Goal: Answer question/provide support

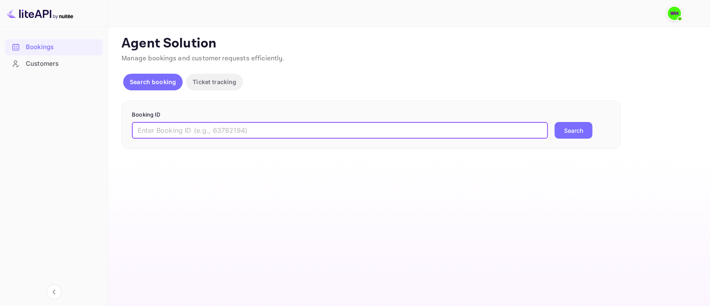
click at [209, 132] on input "text" at bounding box center [340, 130] width 416 height 17
paste input "9390596"
type input "9390596"
click at [554, 122] on button "Search" at bounding box center [573, 130] width 38 height 17
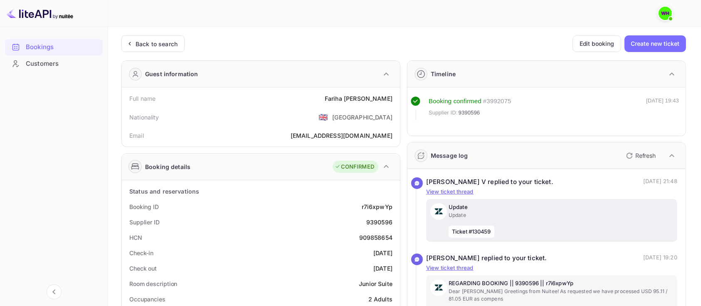
click at [507, 220] on div "Update Update Ticket #130459" at bounding box center [561, 220] width 225 height 35
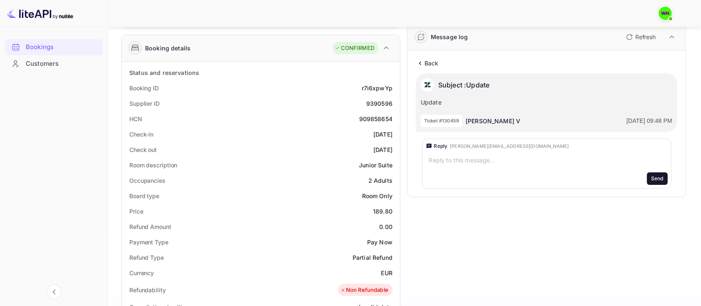
scroll to position [120, 0]
click at [532, 158] on textarea at bounding box center [533, 159] width 208 height 8
click at [465, 160] on textarea at bounding box center [533, 159] width 208 height 8
paste textarea "Dear [PERSON_NAME] Greetings from Nuitee! As requested we have processed USD 95…"
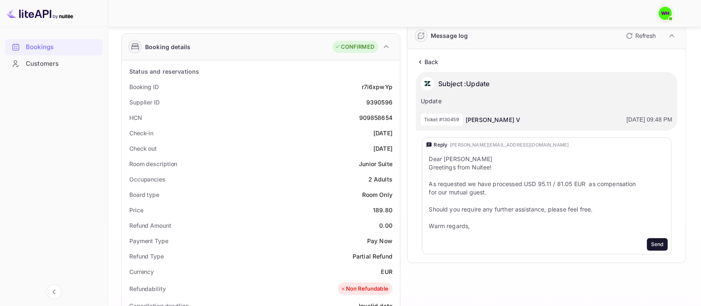
click at [476, 119] on p "[PERSON_NAME] V" at bounding box center [493, 119] width 54 height 9
copy p "[PERSON_NAME]"
click at [452, 159] on textarea "Dear [PERSON_NAME] Greetings from Nuitee! As requested we have processed USD 95…" at bounding box center [533, 192] width 208 height 75
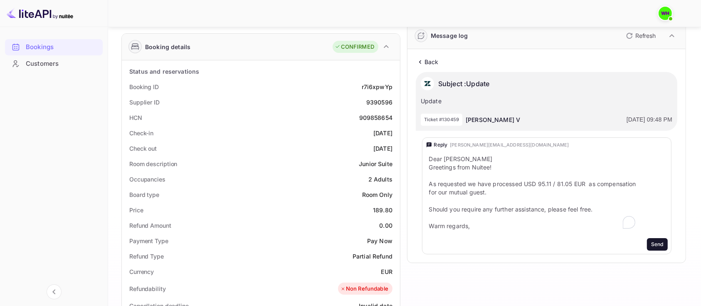
paste textarea "[PERSON_NAME]"
click at [557, 183] on textarea "Dear [PERSON_NAME], Greetings from Nuitee! As requested, we have processed USD …" at bounding box center [533, 192] width 208 height 75
type textarea "Dear [PERSON_NAME], Greetings from Nuitee! As requested, we have processed 81.0…"
click at [653, 242] on div "Send" at bounding box center [657, 243] width 12 height 7
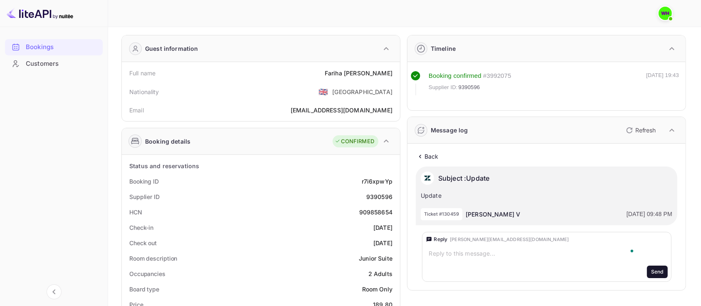
scroll to position [0, 0]
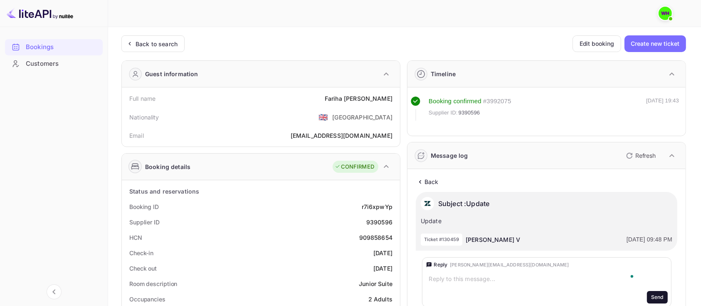
click at [633, 155] on icon "button" at bounding box center [630, 156] width 10 height 10
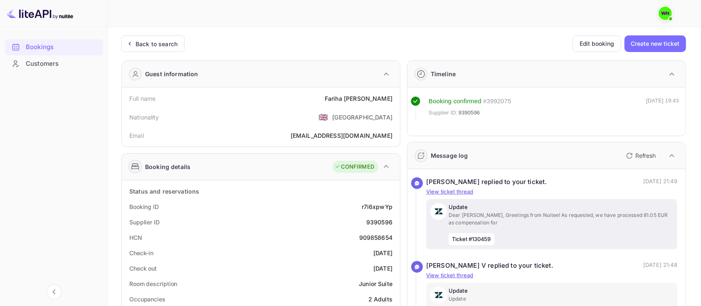
click at [484, 238] on span "Ticket #130459" at bounding box center [472, 239] width 46 height 12
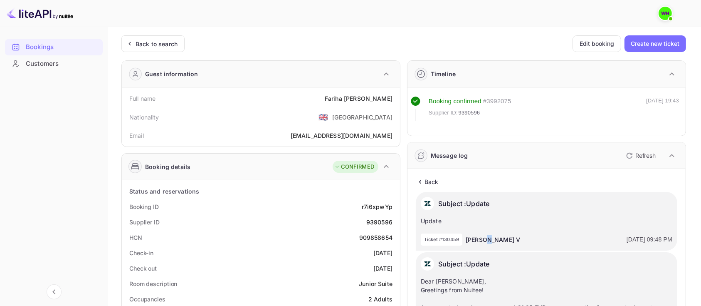
click at [484, 238] on p "[PERSON_NAME] V" at bounding box center [493, 239] width 54 height 9
click at [447, 236] on p "Ticket #130459" at bounding box center [441, 239] width 35 height 7
copy p "130459"
